Goal: Information Seeking & Learning: Learn about a topic

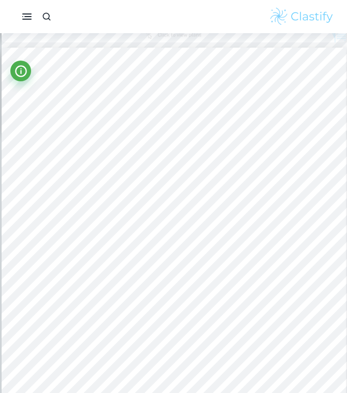
scroll to position [1028, 1]
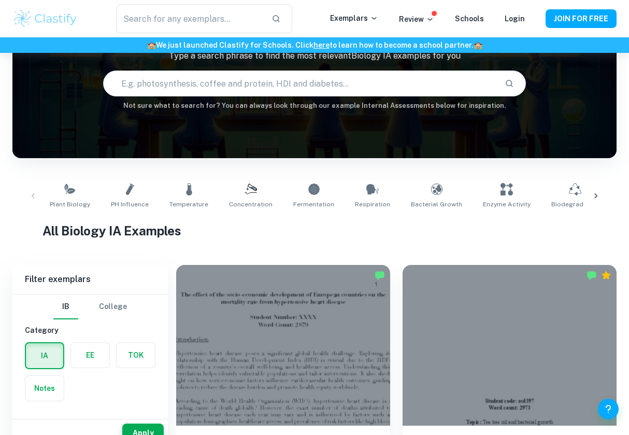
scroll to position [151, 0]
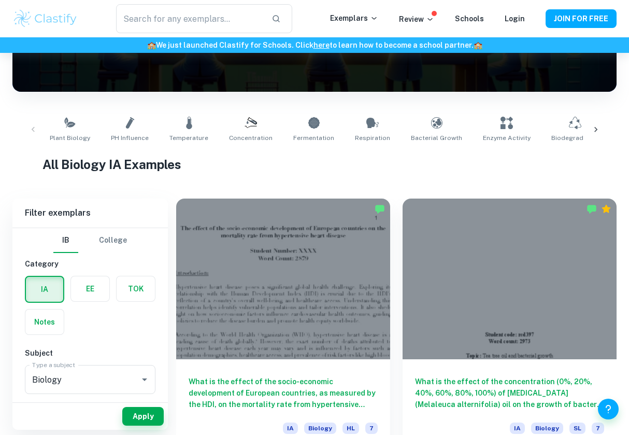
click at [90, 287] on label "button" at bounding box center [90, 288] width 38 height 25
click at [0, 0] on input "radio" at bounding box center [0, 0] width 0 height 0
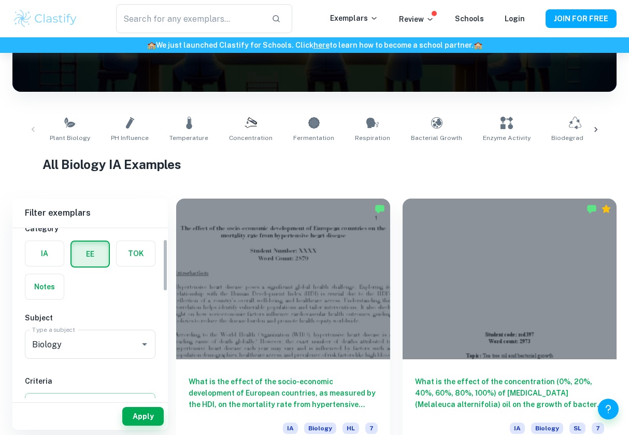
scroll to position [36, 0]
click at [143, 342] on icon "Open" at bounding box center [144, 343] width 12 height 12
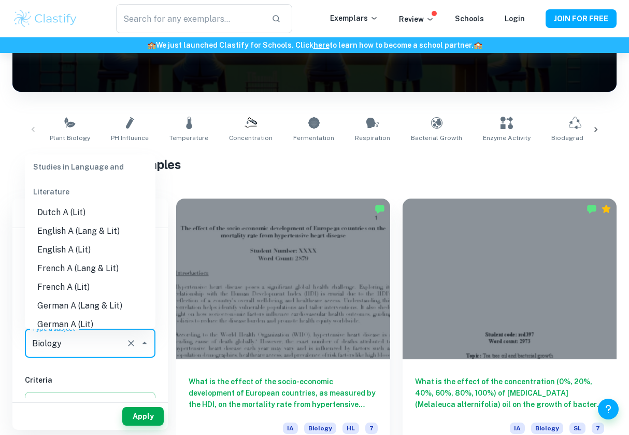
scroll to position [95, 0]
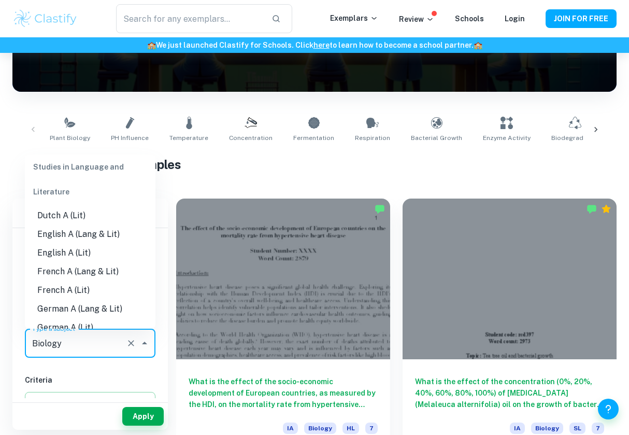
click at [90, 230] on li "English A (Lang & Lit)" at bounding box center [90, 234] width 131 height 19
type input "English A (Lang & Lit)"
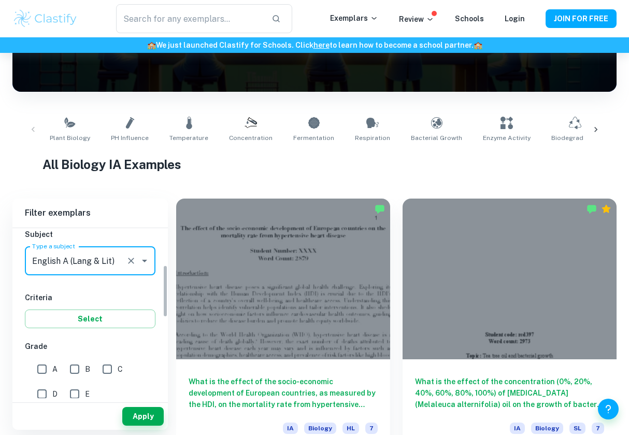
scroll to position [122, 0]
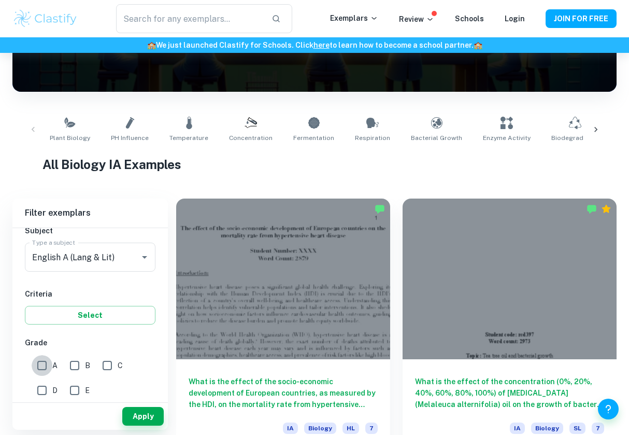
click at [39, 365] on input "A" at bounding box center [42, 365] width 21 height 21
checkbox input "true"
click at [73, 366] on input "B" at bounding box center [74, 365] width 21 height 21
checkbox input "true"
click at [151, 418] on button "Apply" at bounding box center [142, 416] width 41 height 19
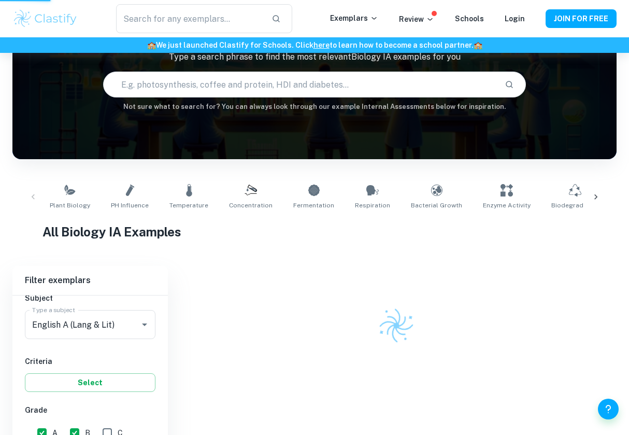
scroll to position [70, 0]
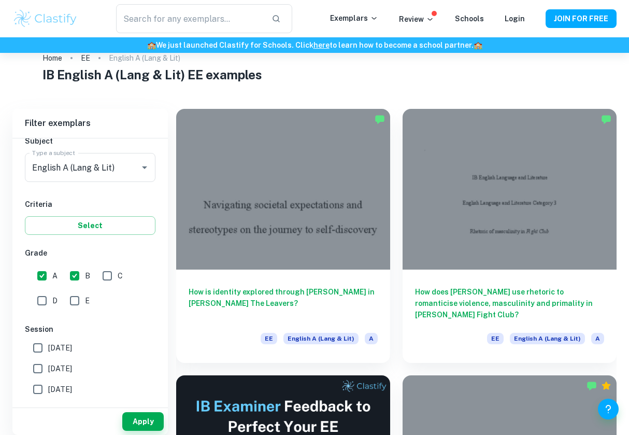
scroll to position [30, 0]
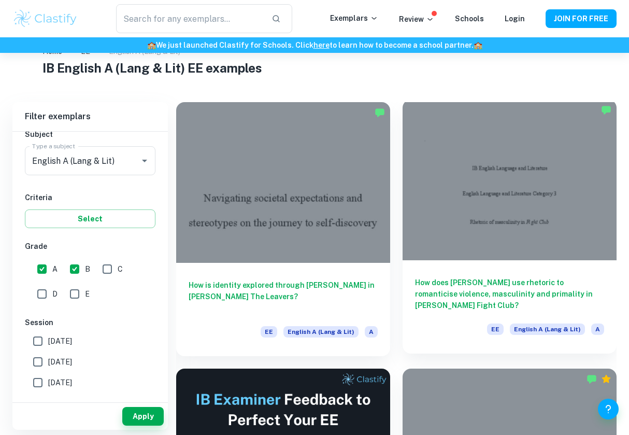
click at [457, 201] on div at bounding box center [510, 179] width 214 height 161
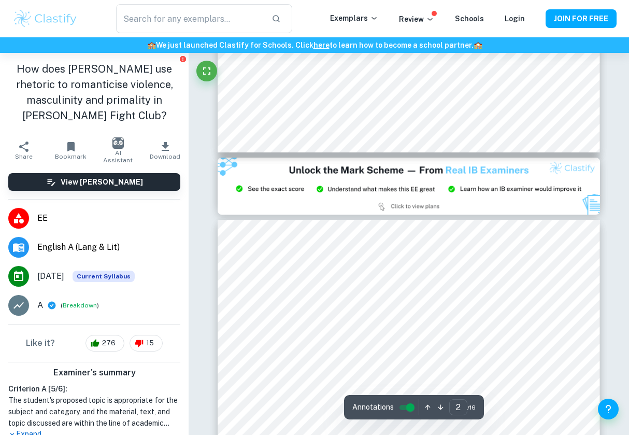
type input "3"
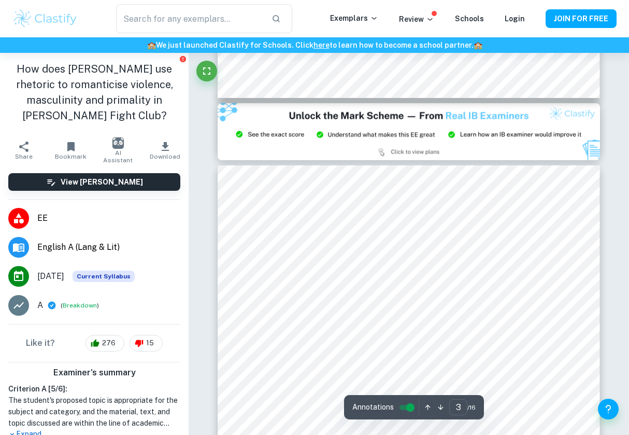
scroll to position [1043, 0]
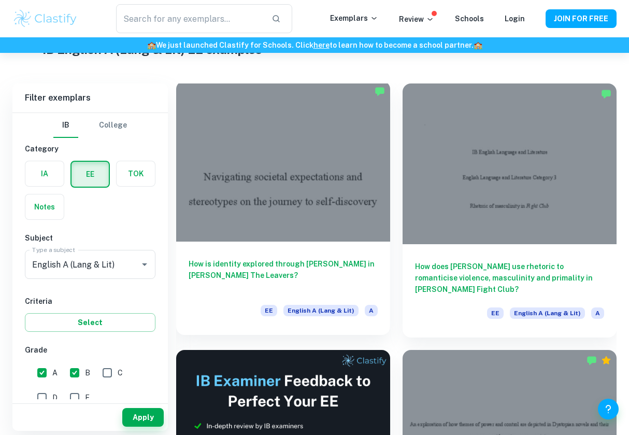
scroll to position [49, 0]
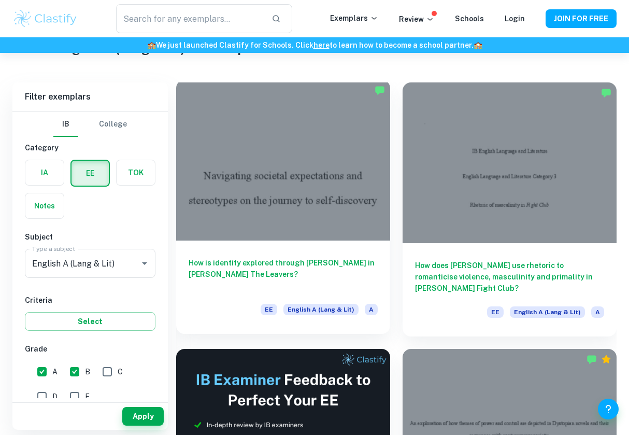
click at [276, 206] on div at bounding box center [283, 160] width 214 height 161
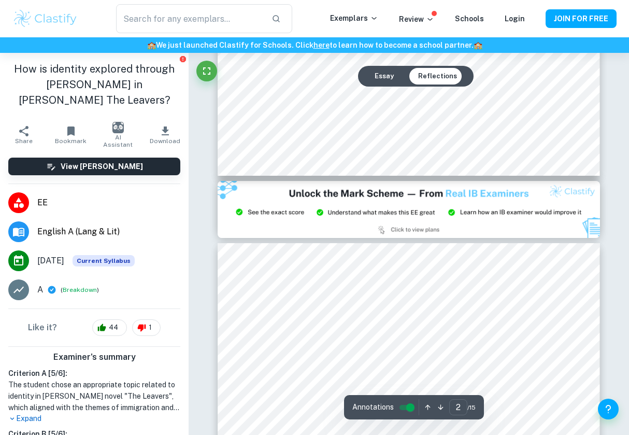
type input "3"
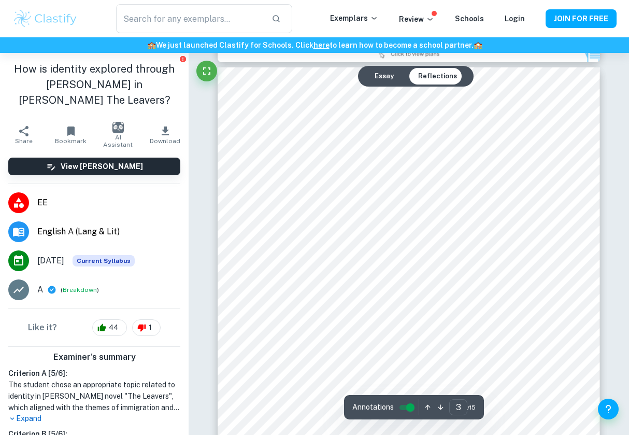
scroll to position [1212, 0]
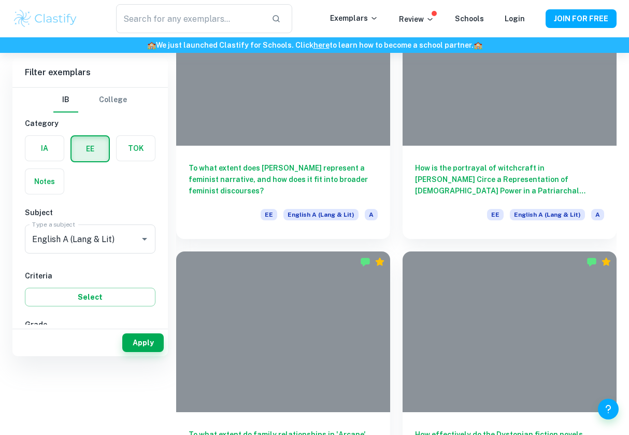
scroll to position [49, 0]
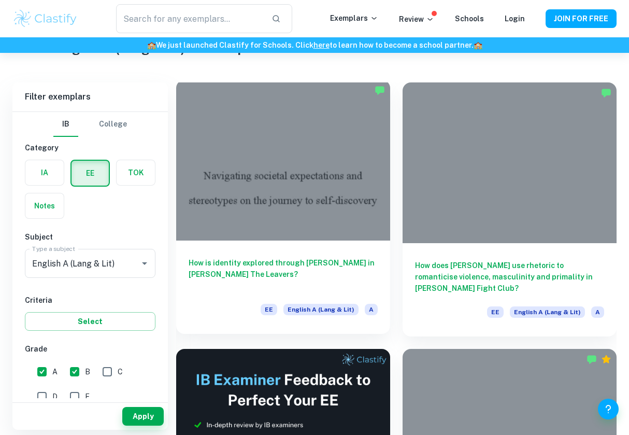
click at [344, 126] on div at bounding box center [283, 160] width 214 height 161
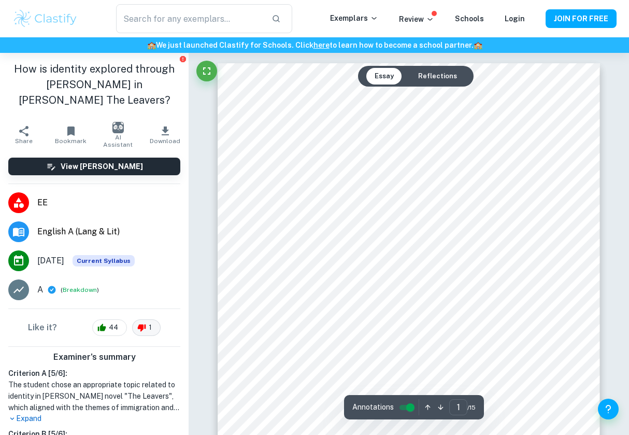
scroll to position [1, 0]
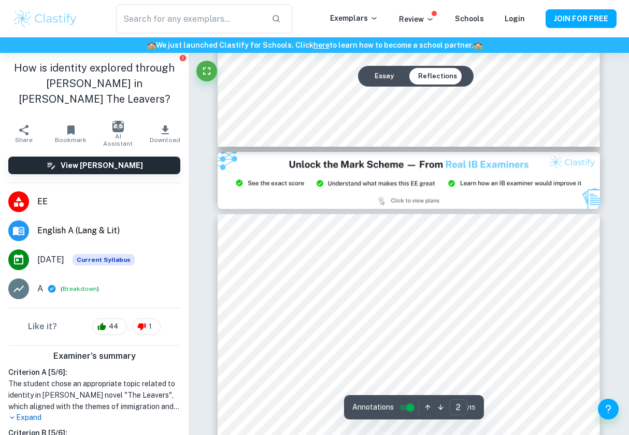
type input "3"
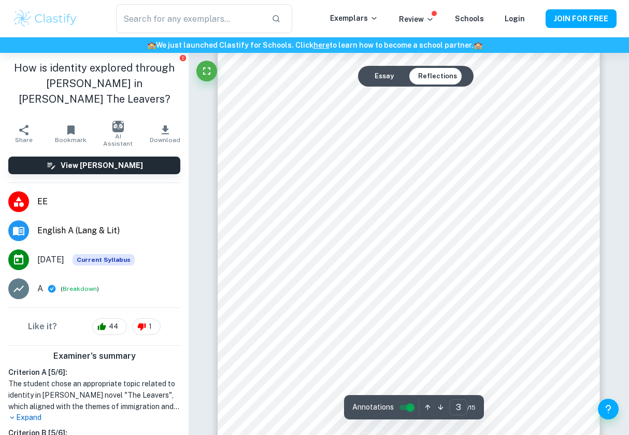
scroll to position [1234, 0]
